Goal: Task Accomplishment & Management: Use online tool/utility

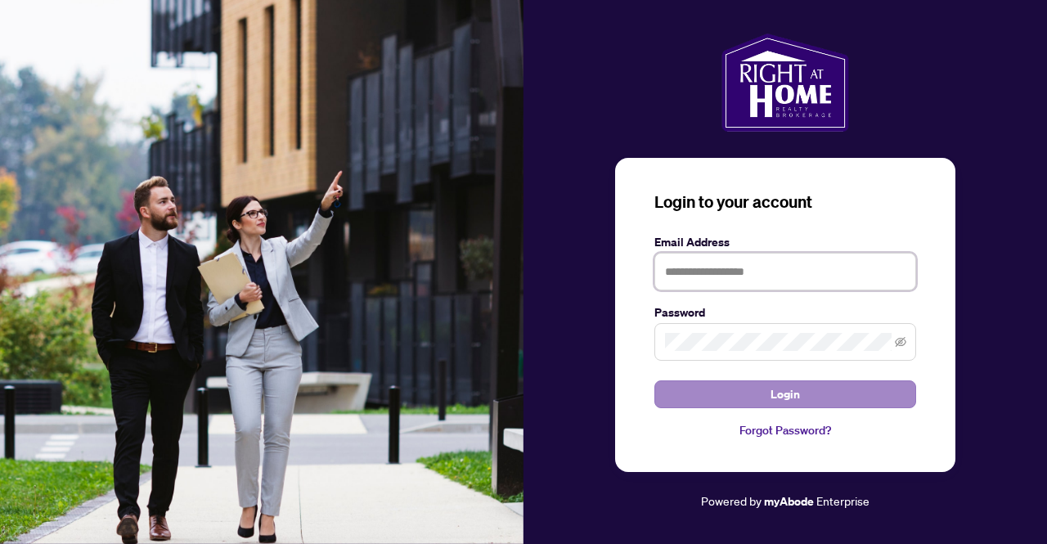
type input "**********"
click at [697, 392] on button "Login" at bounding box center [785, 394] width 262 height 28
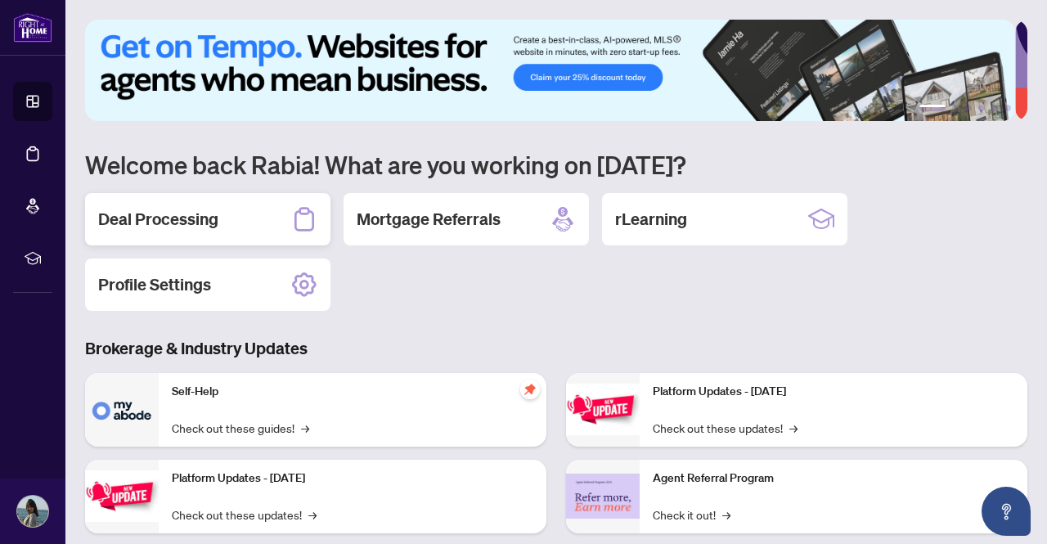
click at [167, 220] on h2 "Deal Processing" at bounding box center [158, 219] width 120 height 23
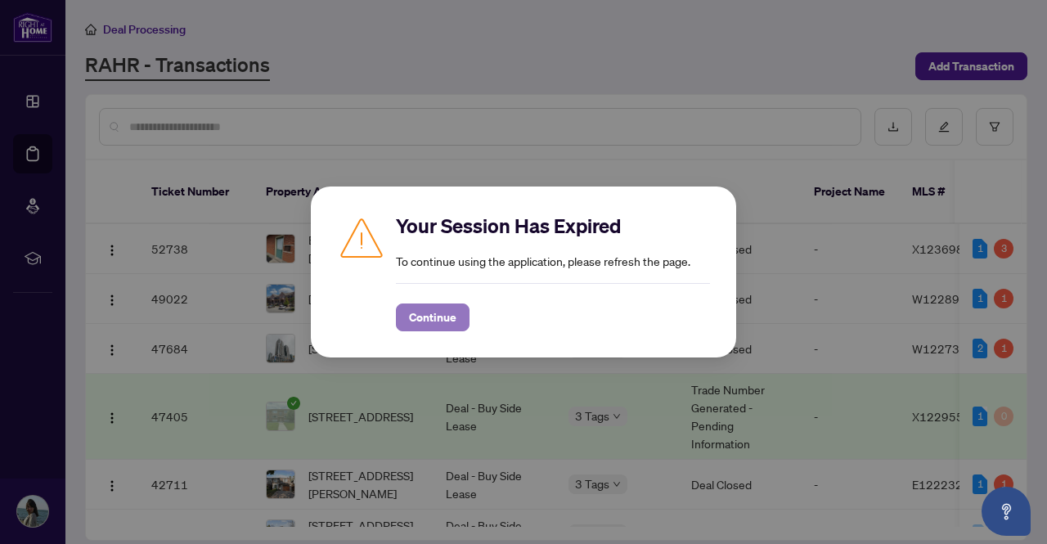
click at [434, 325] on span "Continue" at bounding box center [432, 317] width 47 height 26
